Goal: Find specific page/section

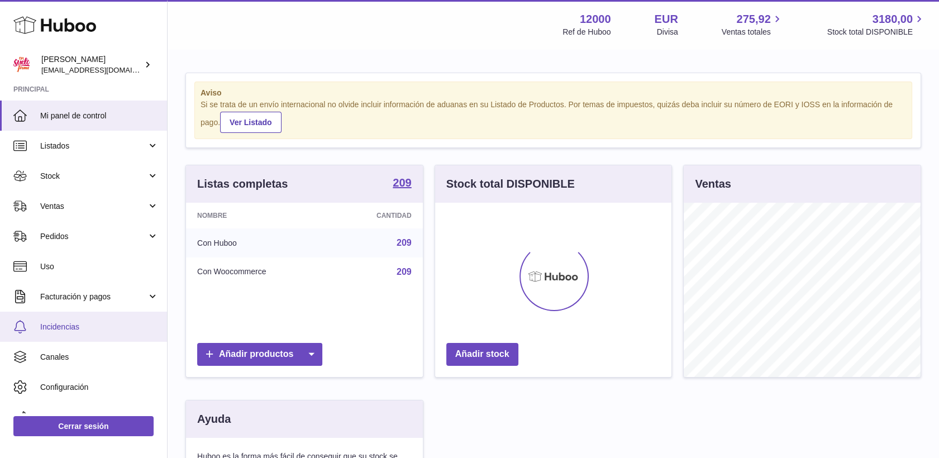
scroll to position [174, 240]
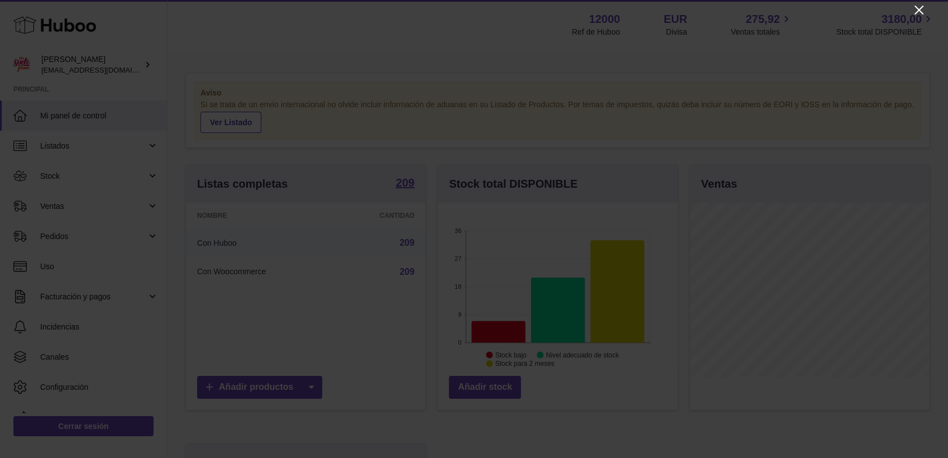
click at [920, 9] on icon "Close" at bounding box center [919, 10] width 9 height 9
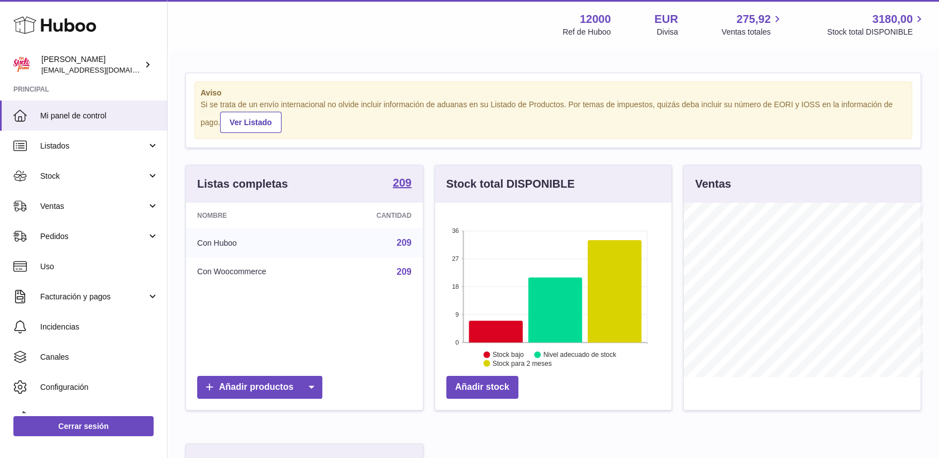
scroll to position [558401, 558339]
click at [55, 172] on span "Stock" at bounding box center [93, 176] width 107 height 11
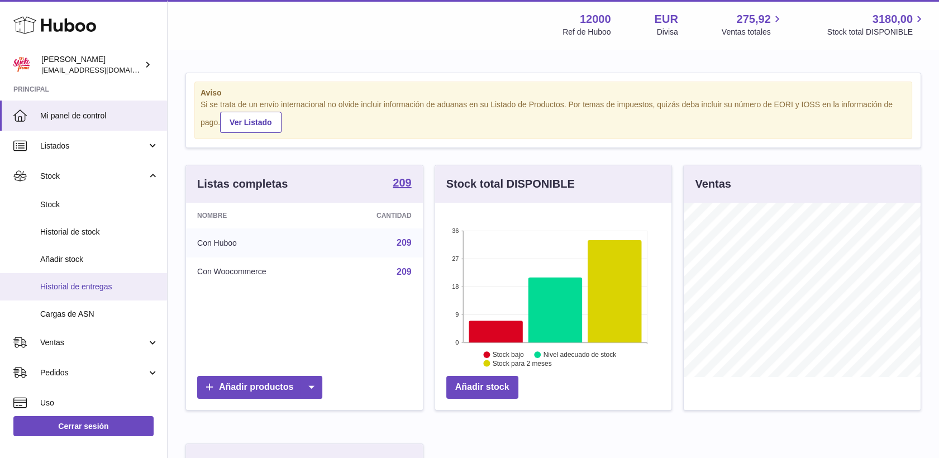
click at [76, 285] on span "Historial de entregas" at bounding box center [99, 287] width 118 height 11
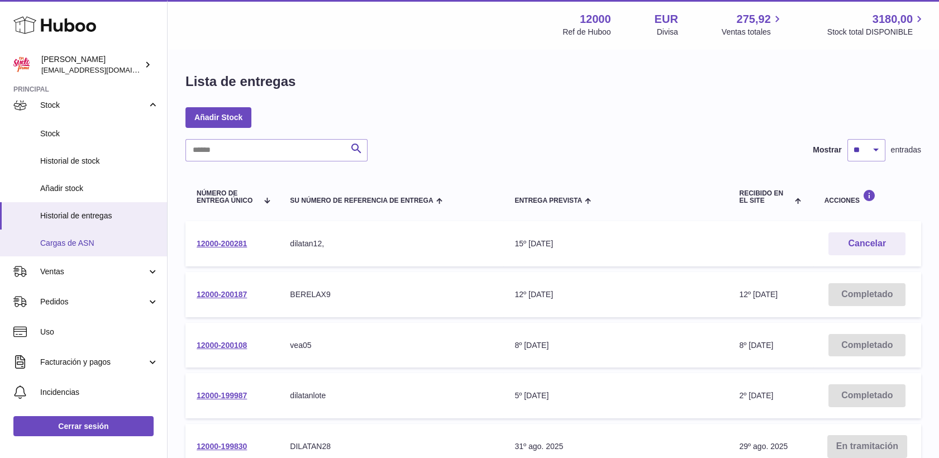
scroll to position [155, 0]
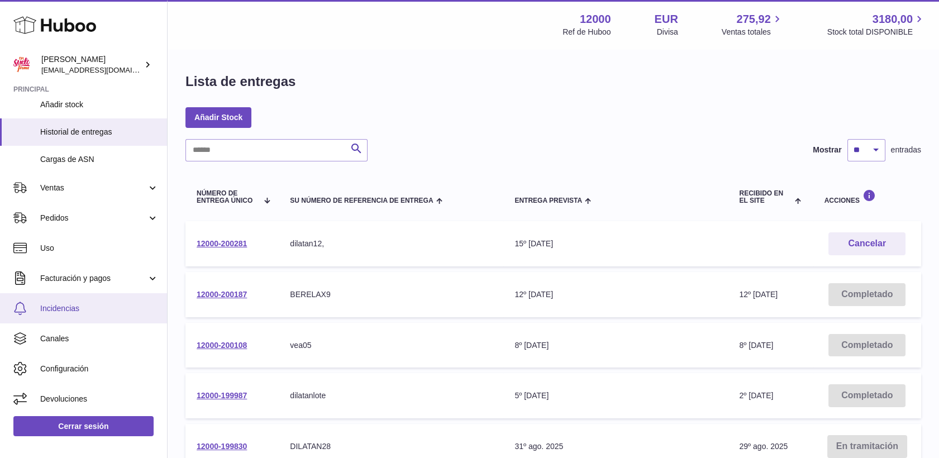
click at [70, 309] on span "Incidencias" at bounding box center [99, 308] width 118 height 11
